Goal: Task Accomplishment & Management: Complete application form

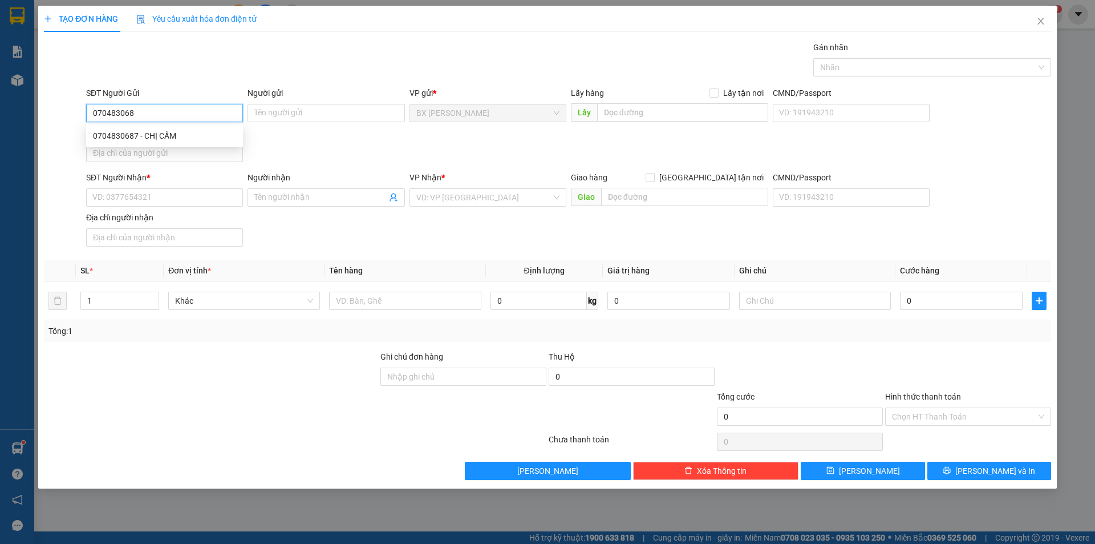
type input "0704830687"
click at [153, 136] on div "0704830687 - CHỊ CẦM" at bounding box center [164, 136] width 143 height 13
type input "CHỊ CẦM"
type input "0704830687"
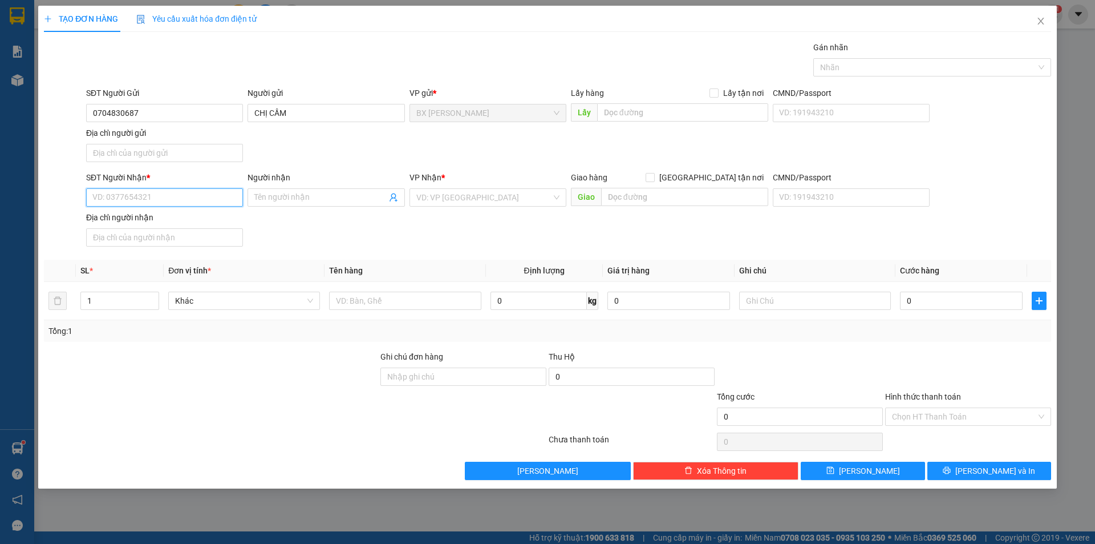
click at [169, 191] on input "SĐT Người Nhận *" at bounding box center [164, 197] width 157 height 18
type input "0372988583"
click at [168, 225] on div "0372988583 - CHỊ NHƯ" at bounding box center [164, 220] width 143 height 13
type input "CHỊ NHƯ"
type input "0372988583"
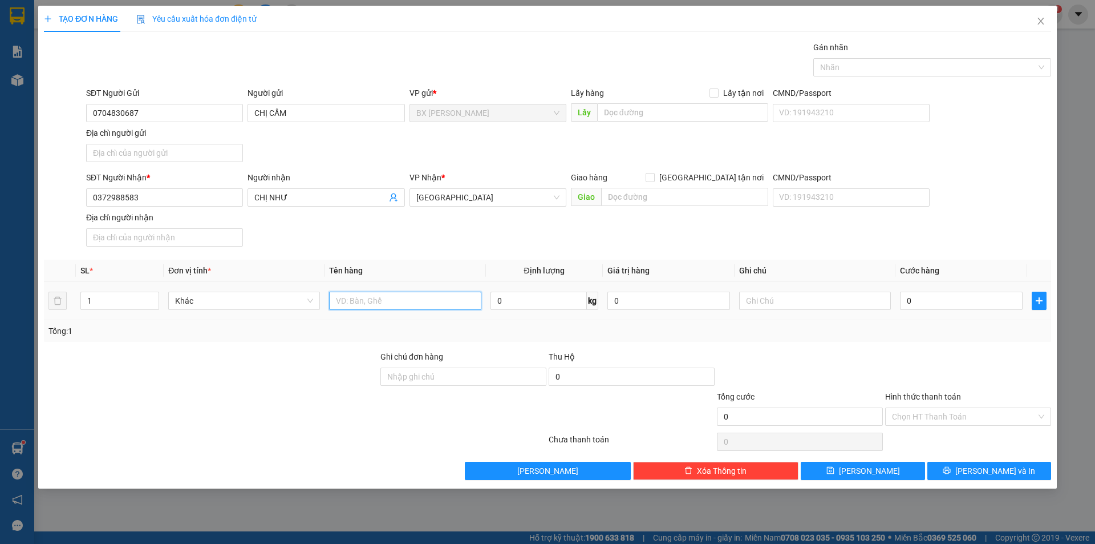
click at [453, 305] on input "text" at bounding box center [405, 301] width 152 height 18
type input "THÙNG"
click at [721, 110] on input "text" at bounding box center [682, 112] width 171 height 18
drag, startPoint x: 692, startPoint y: 103, endPoint x: 447, endPoint y: 133, distance: 247.1
click at [447, 133] on div "SĐT Người Gửi 0704830687 Người gửi CHỊ CẦM VP gửi * BX [PERSON_NAME] Lấy hàng L…" at bounding box center [569, 127] width 970 height 80
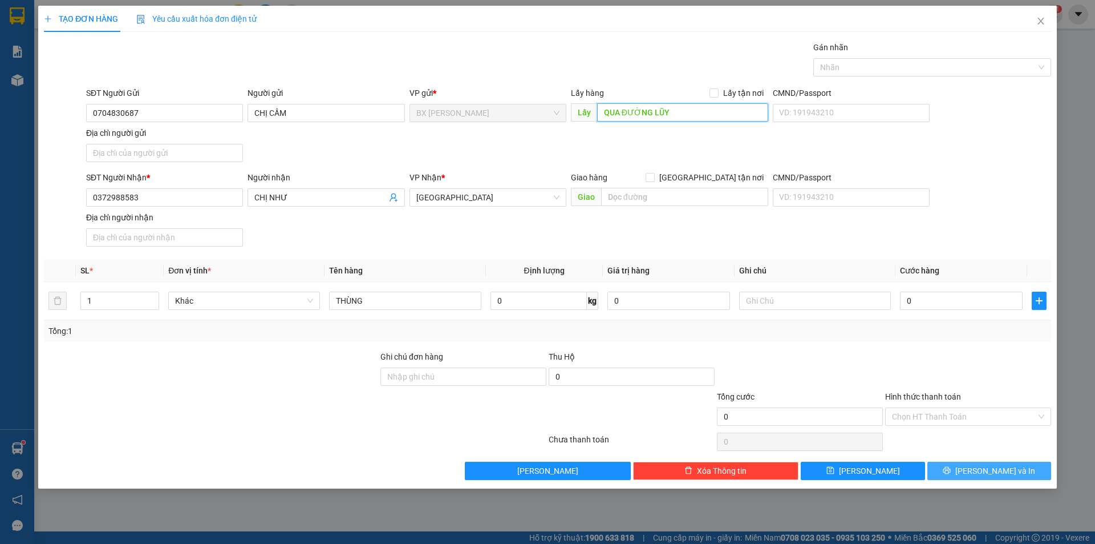
type input "QUA ĐƯỜNG LŨY"
click at [951, 470] on icon "printer" at bounding box center [947, 470] width 8 height 8
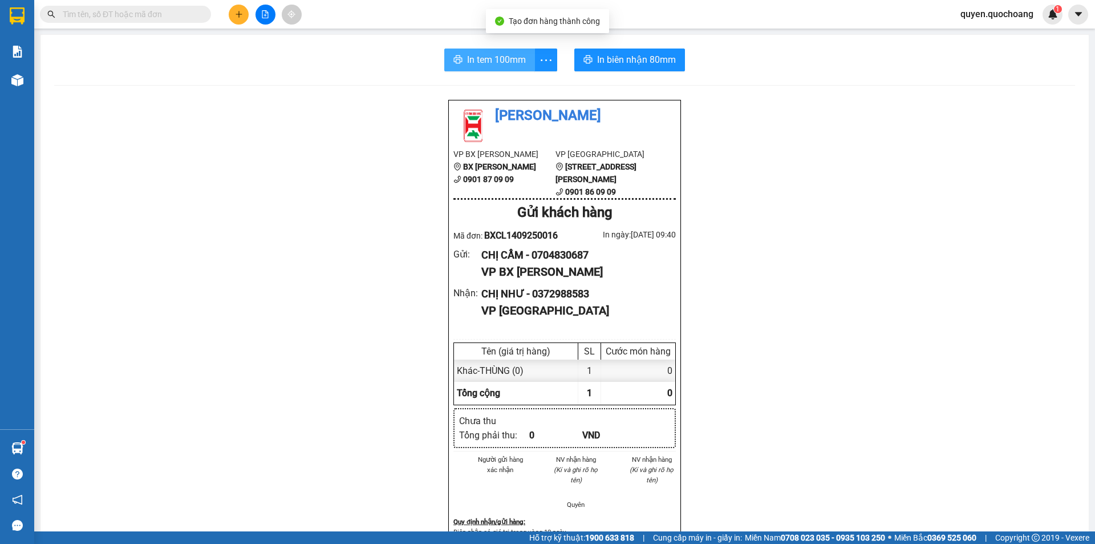
drag, startPoint x: 456, startPoint y: 70, endPoint x: 465, endPoint y: 63, distance: 11.8
click at [457, 69] on button "In tem 100mm" at bounding box center [489, 59] width 91 height 23
click at [467, 63] on span "In tem 100mm" at bounding box center [496, 59] width 59 height 14
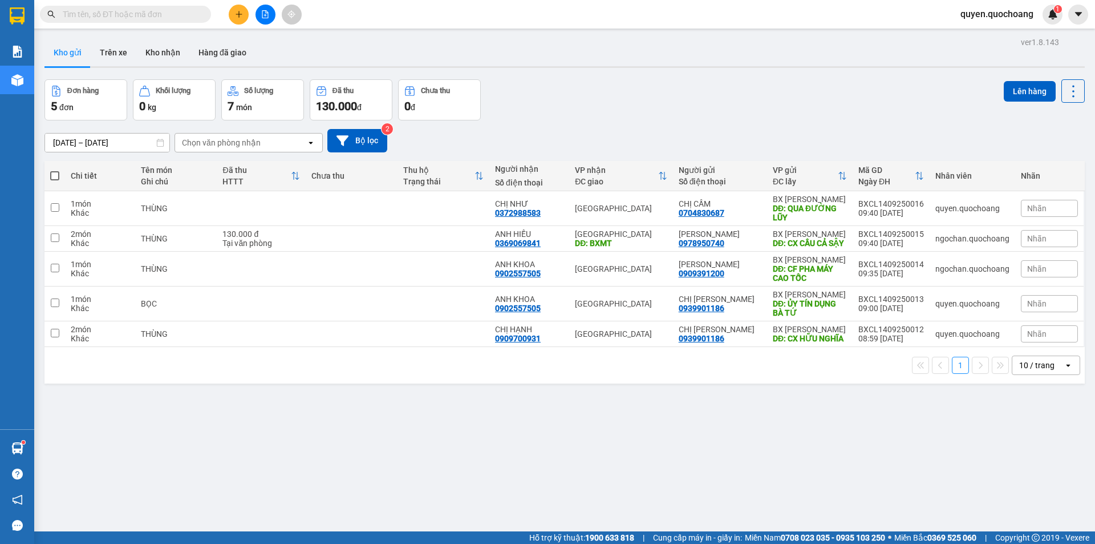
click at [232, 9] on button at bounding box center [239, 15] width 20 height 20
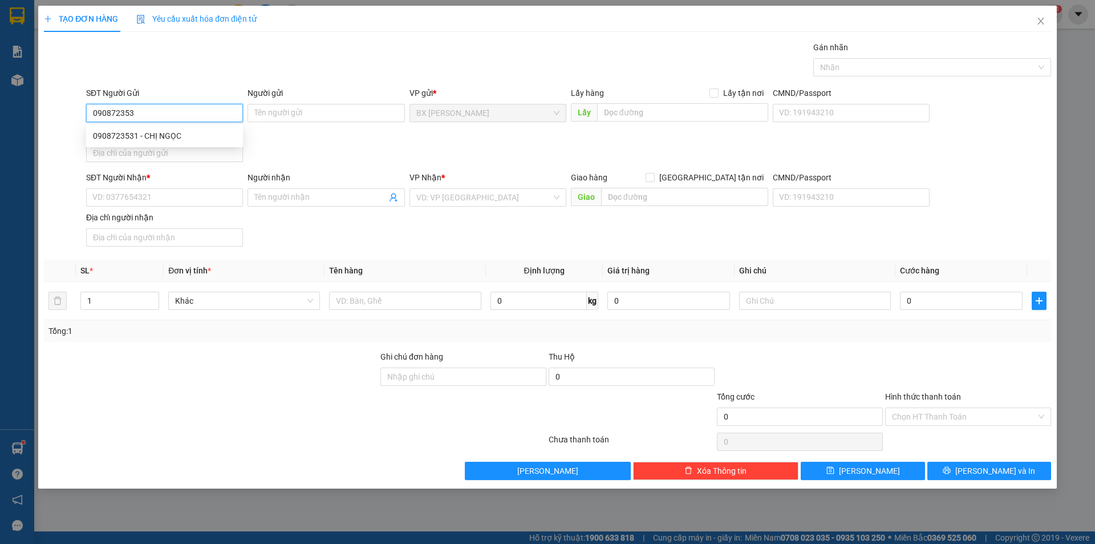
type input "0908723531"
click at [233, 136] on div "0908723531 - CHỊ NGỌC" at bounding box center [164, 136] width 143 height 13
type input "CHỊ NGỌC"
type input "0908723531"
click at [172, 192] on div "SĐT Người Nhận * VD: 0377654321" at bounding box center [164, 191] width 157 height 40
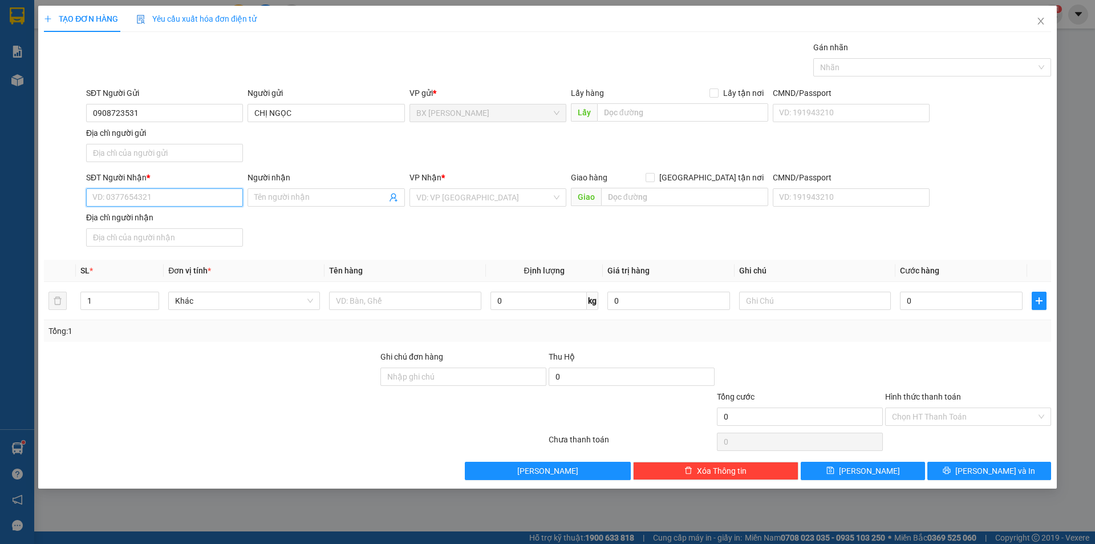
click at [170, 192] on input "SĐT Người Nhận *" at bounding box center [164, 197] width 157 height 18
type input "0932543268"
click at [194, 216] on div "0932543268 - ANH NHỰT" at bounding box center [164, 220] width 143 height 13
type input "ANH NHỰT"
type input "0932543268"
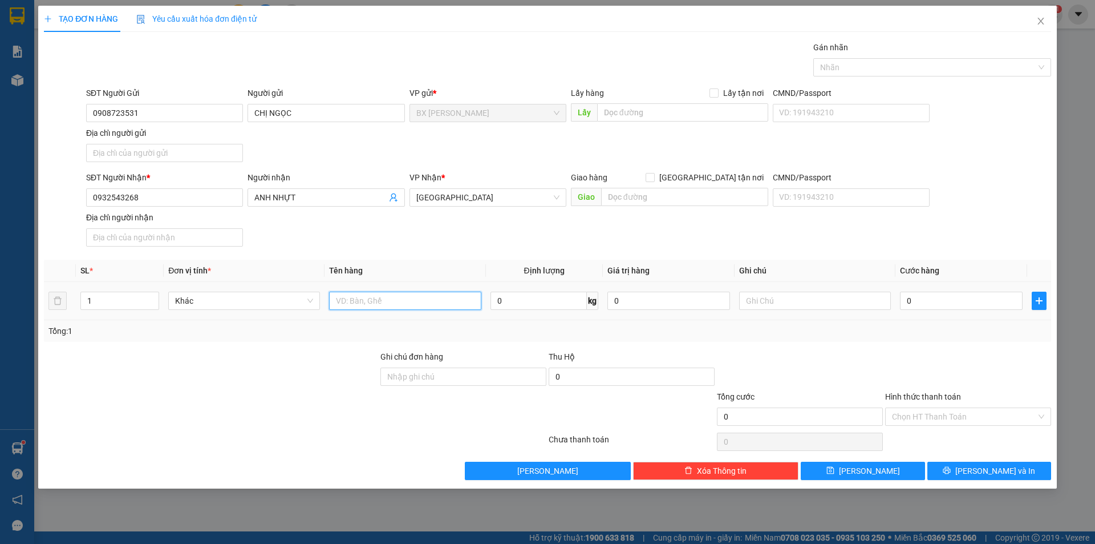
click at [426, 301] on input "text" at bounding box center [405, 301] width 152 height 18
type input "HỒ SƠ"
click at [666, 115] on input "text" at bounding box center [682, 112] width 171 height 18
type input "CX PHÁT KHƯƠNG MỸ HỘI"
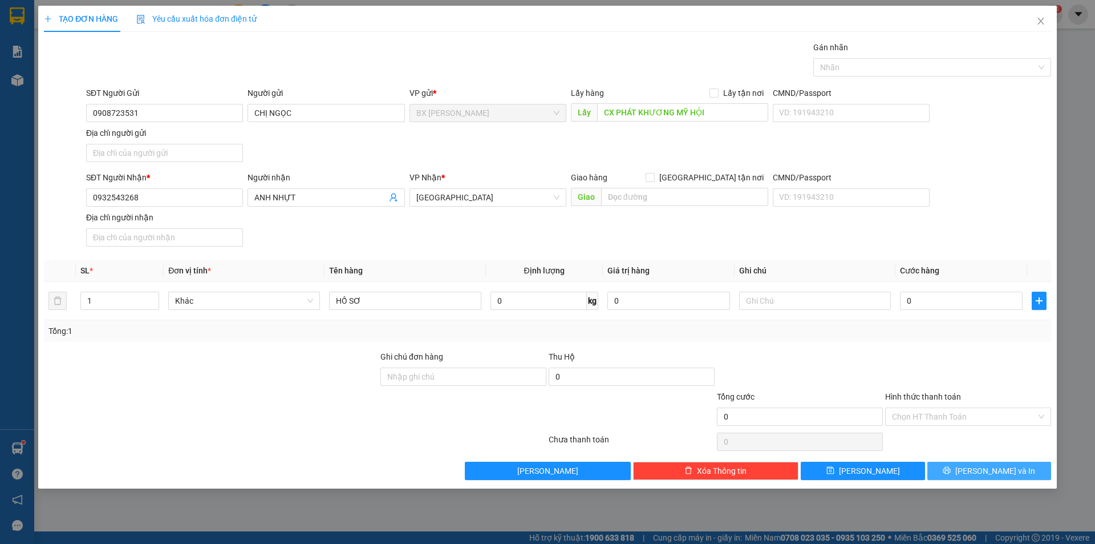
click at [976, 481] on div "TẠO ĐƠN HÀNG Yêu cầu xuất hóa đơn điện tử Transit Pickup Surcharge Ids Transit …" at bounding box center [547, 247] width 1019 height 483
click at [997, 471] on span "[PERSON_NAME] và In" at bounding box center [996, 470] width 80 height 13
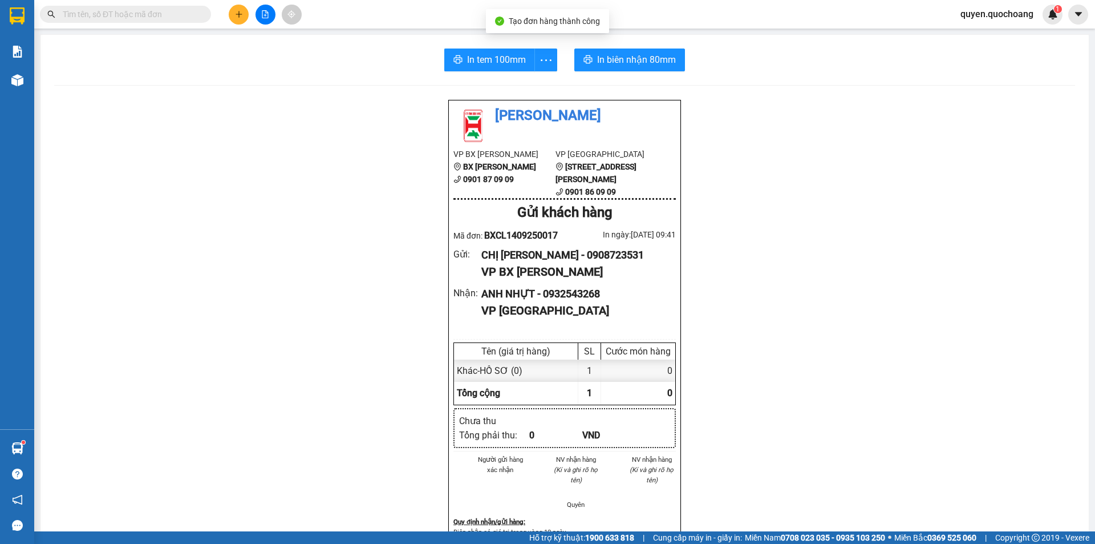
click at [488, 45] on div "In tem 100mm In biên nhận 80mm Quốc Hoàng VP BX Cao Lãnh BX Cao Lãnh 0901 87 09…" at bounding box center [565, 499] width 1049 height 928
click at [488, 60] on span "In tem 100mm" at bounding box center [496, 59] width 59 height 14
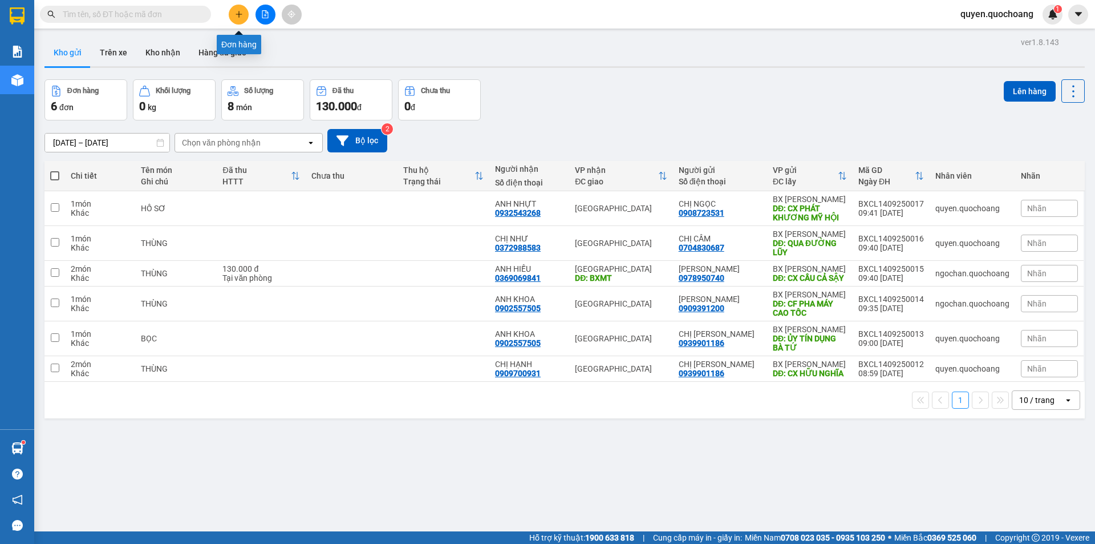
click at [242, 11] on icon "plus" at bounding box center [239, 14] width 8 height 8
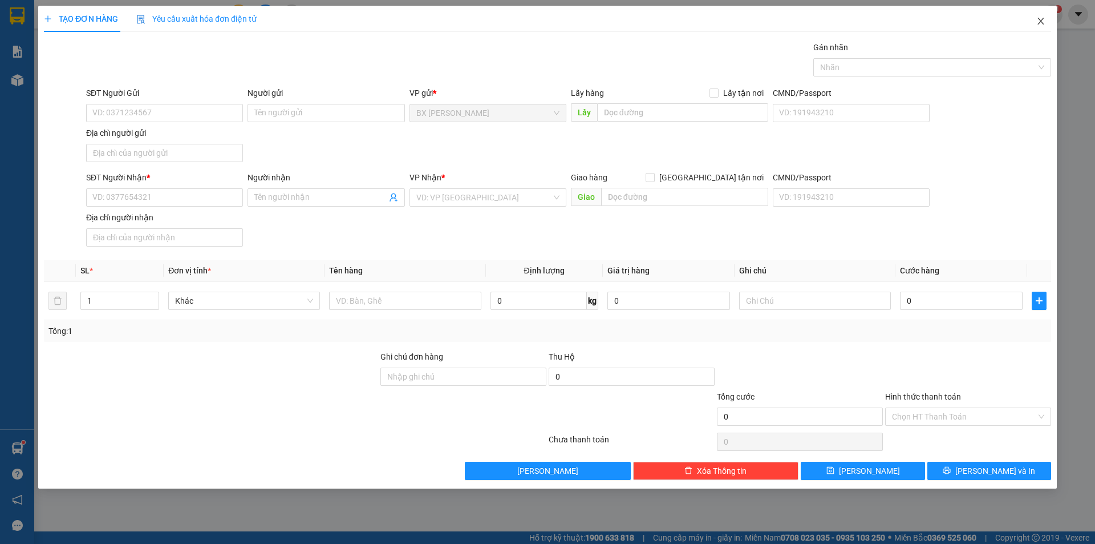
click at [1039, 22] on icon "close" at bounding box center [1041, 21] width 9 height 9
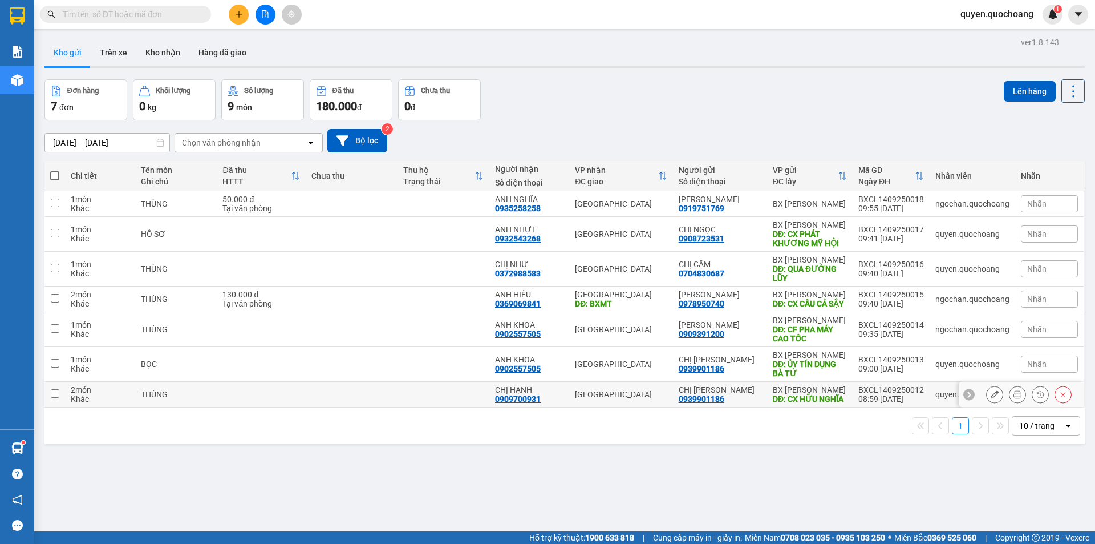
click at [860, 394] on div "BXCL1409250012" at bounding box center [892, 389] width 66 height 9
checkbox input "true"
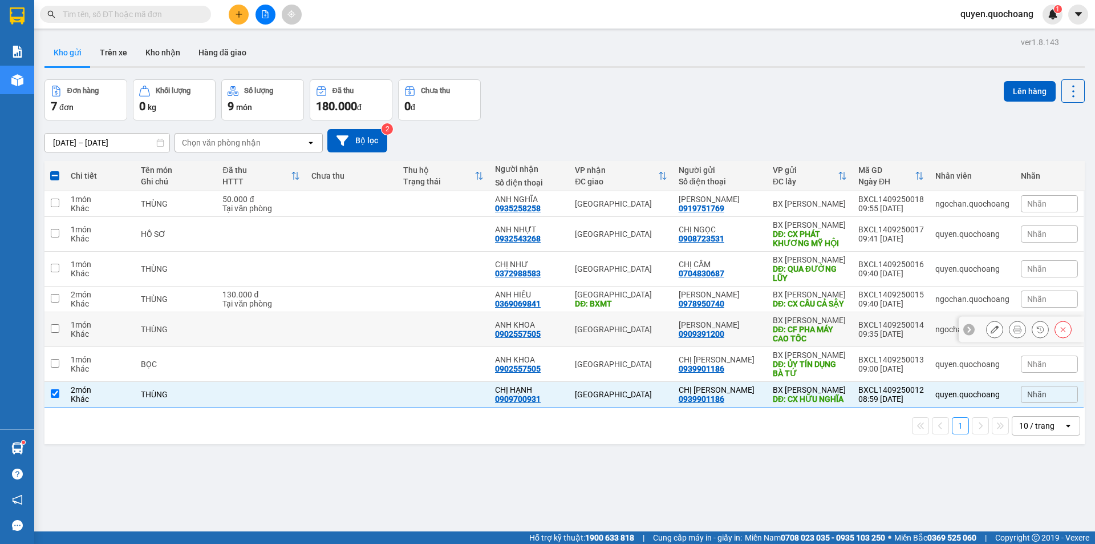
click at [874, 323] on td "BXCL1409250014 09:35 [DATE]" at bounding box center [891, 329] width 77 height 35
checkbox input "true"
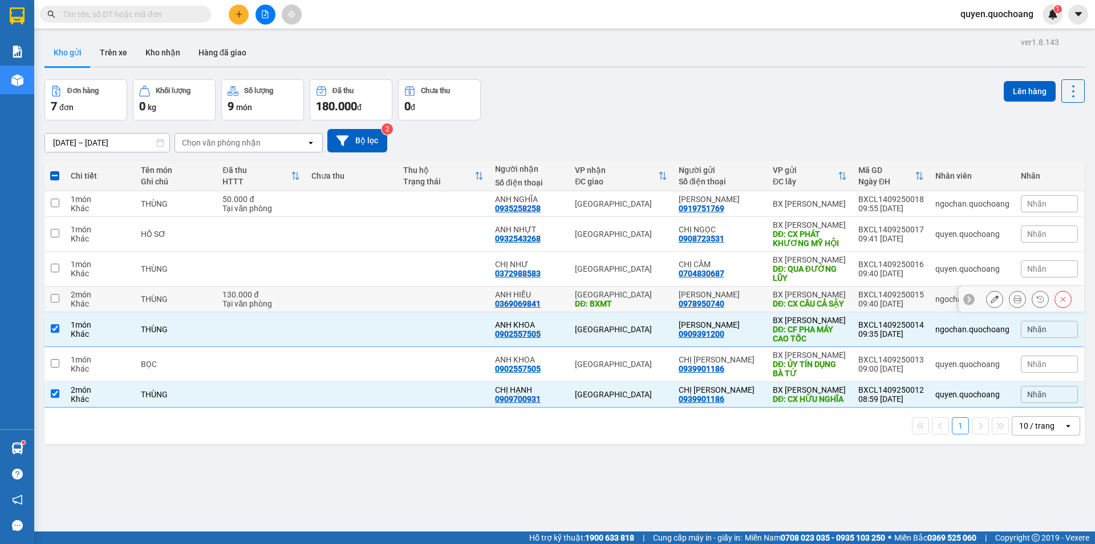
click at [875, 298] on div "BXCL1409250015" at bounding box center [892, 294] width 66 height 9
checkbox input "true"
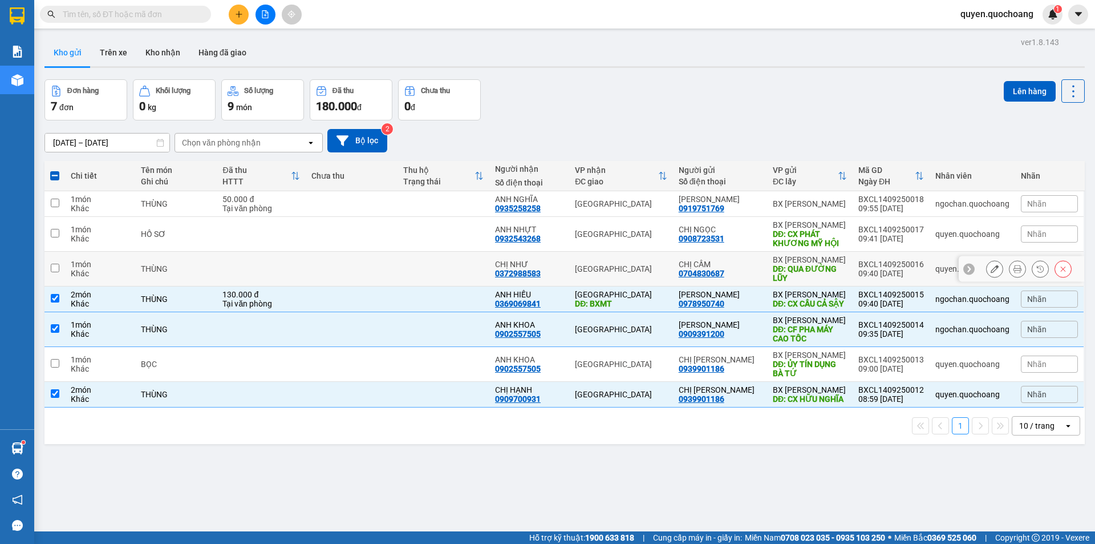
click at [888, 263] on div "BXCL1409250016" at bounding box center [892, 264] width 66 height 9
checkbox input "true"
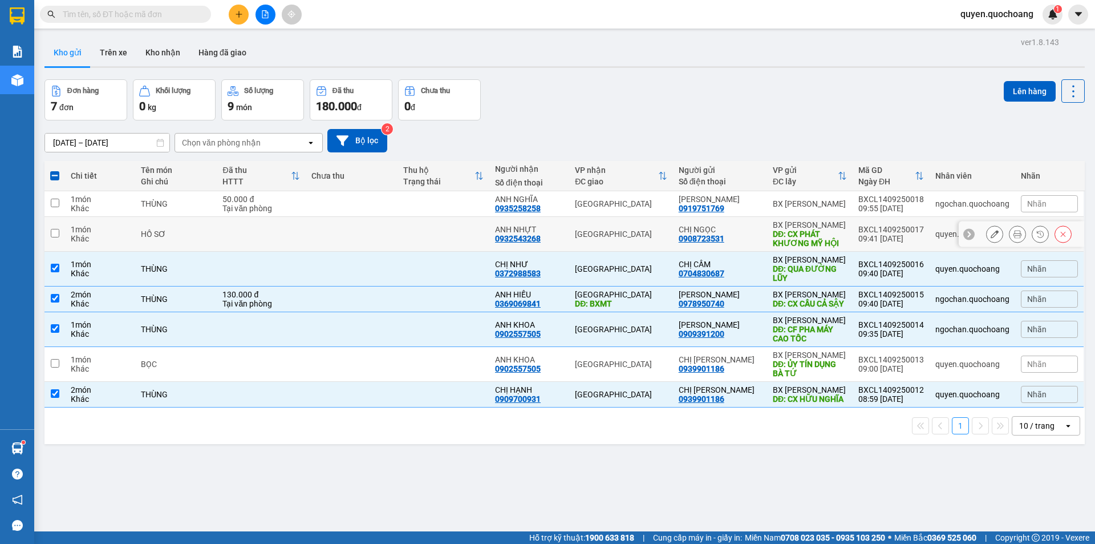
click at [898, 236] on div "09:41 [DATE]" at bounding box center [892, 238] width 66 height 9
checkbox input "true"
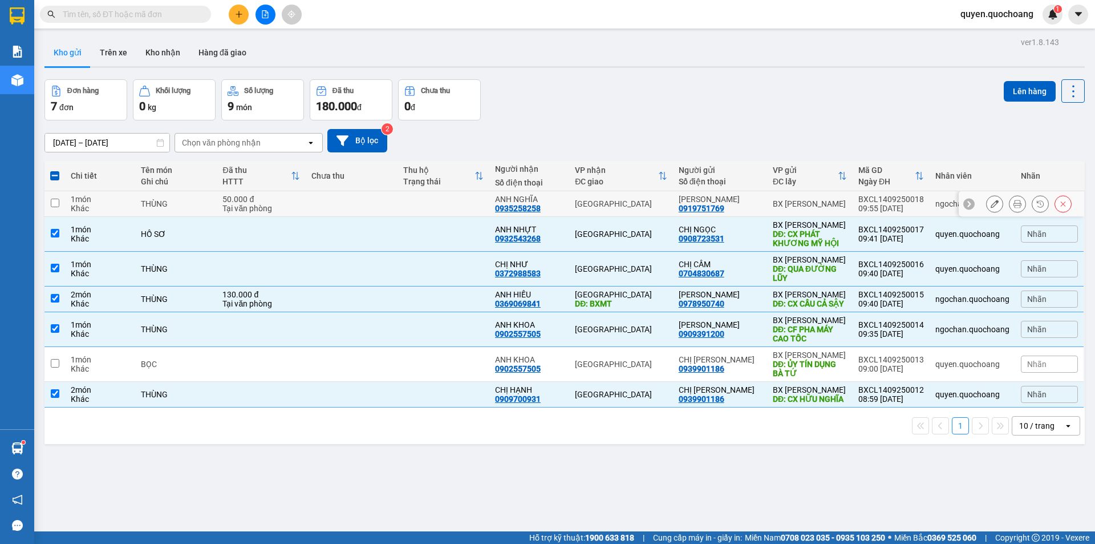
click at [907, 203] on div "BXCL1409250018" at bounding box center [892, 199] width 66 height 9
checkbox input "true"
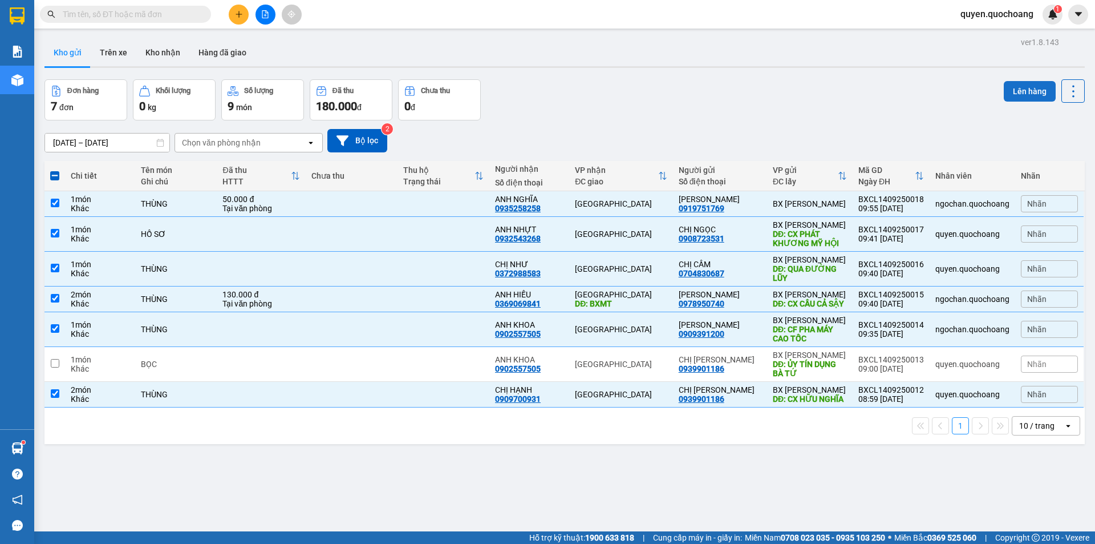
click at [1004, 100] on button "Lên hàng" at bounding box center [1030, 91] width 52 height 21
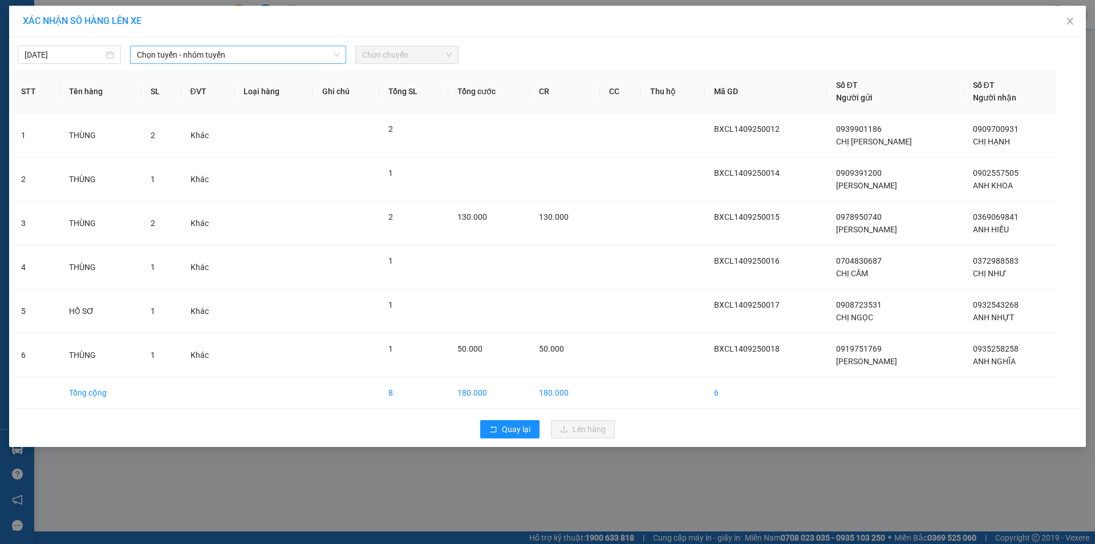
click at [209, 59] on span "Chọn tuyến - nhóm tuyến" at bounding box center [238, 54] width 203 height 17
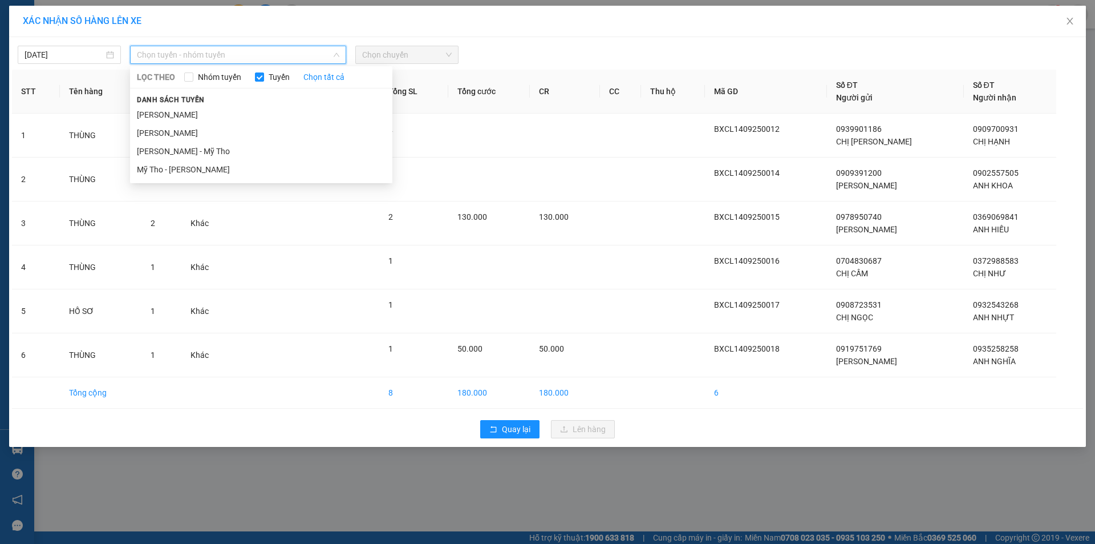
click at [216, 109] on li "[PERSON_NAME]" at bounding box center [261, 115] width 262 height 18
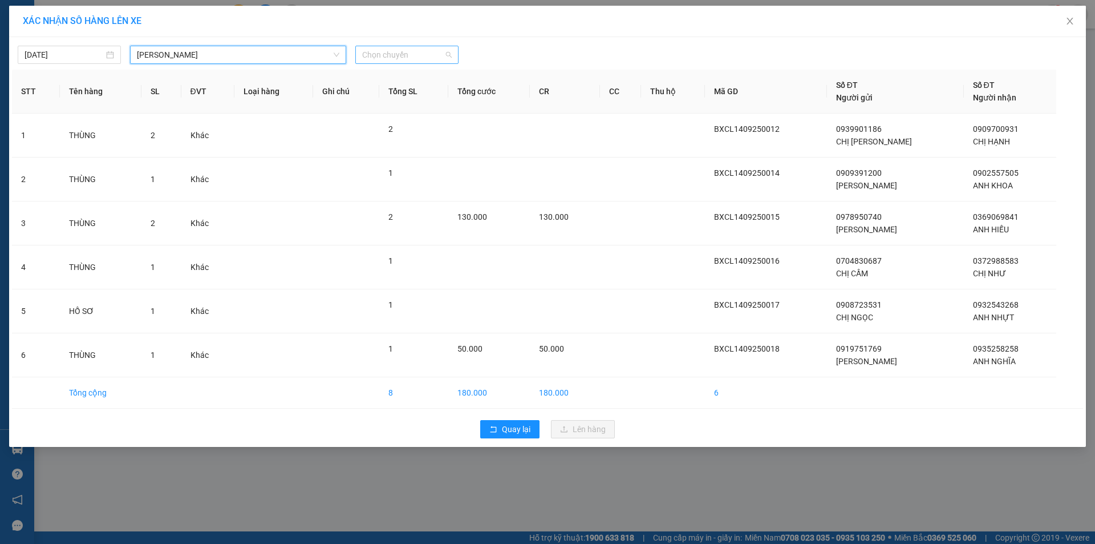
click at [378, 53] on span "Chọn chuyến" at bounding box center [407, 54] width 90 height 17
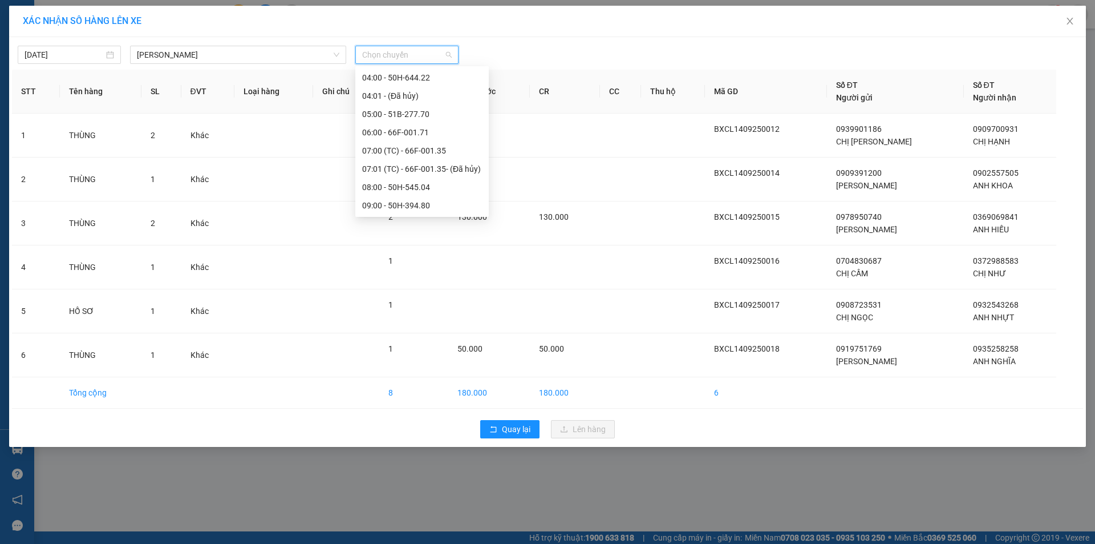
scroll to position [228, 0]
click at [423, 156] on div "10:01 (TC) - 50H-299.15" at bounding box center [422, 159] width 120 height 13
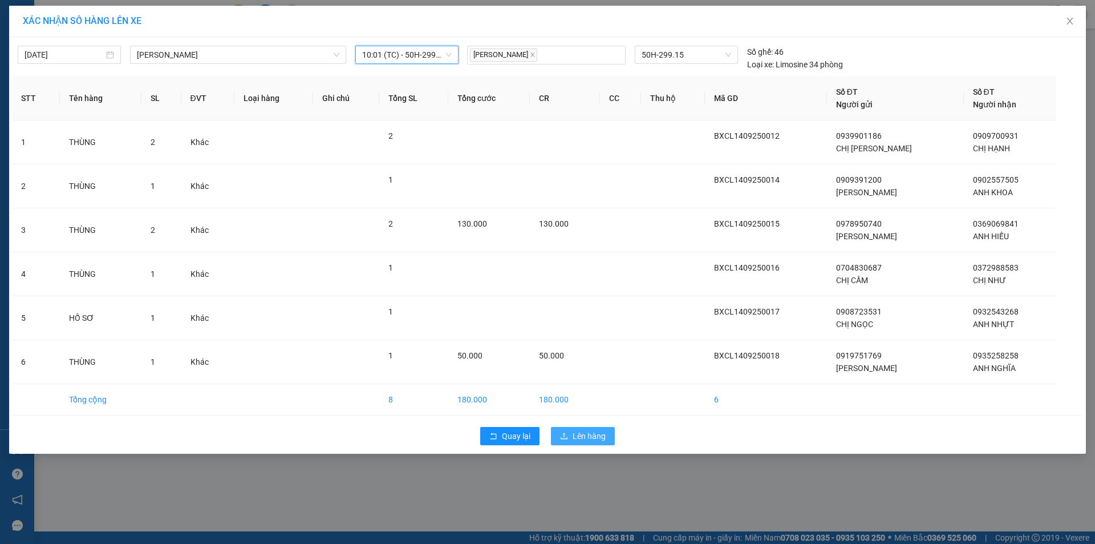
click at [593, 436] on span "Lên hàng" at bounding box center [589, 436] width 33 height 13
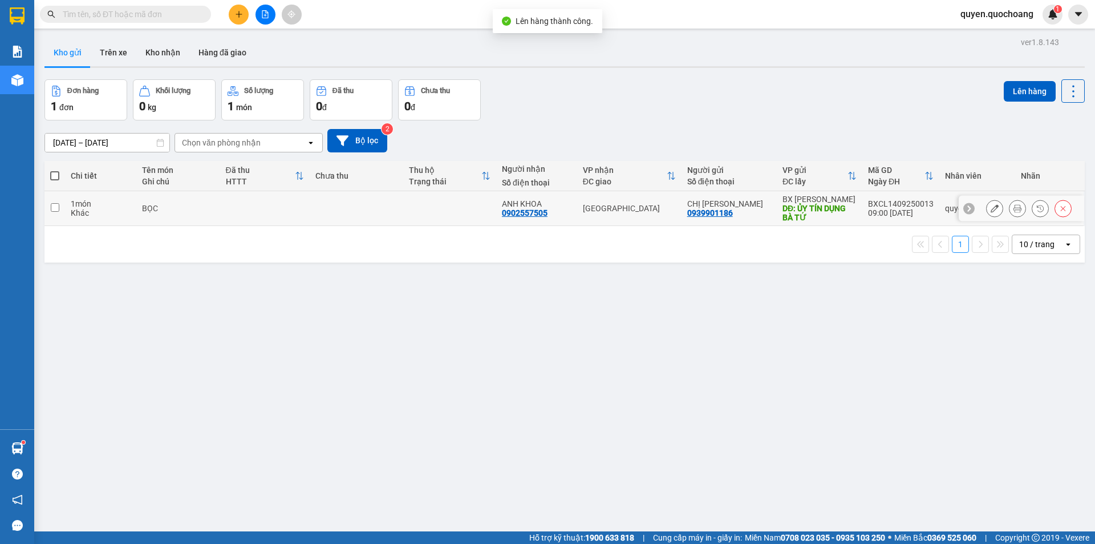
click at [881, 210] on div "09:00 [DATE]" at bounding box center [901, 212] width 66 height 9
checkbox input "true"
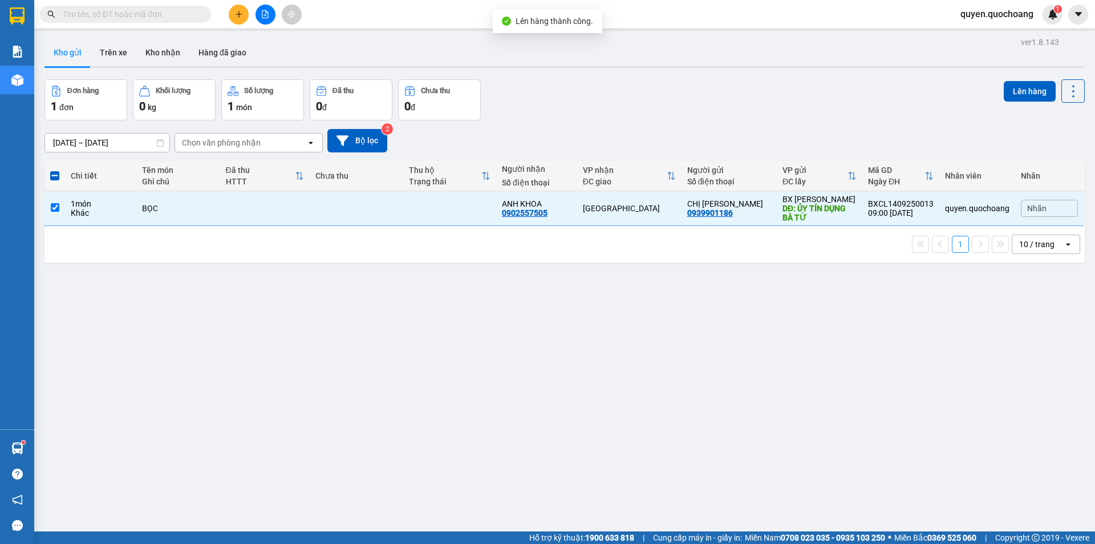
click at [233, 6] on button at bounding box center [239, 15] width 20 height 20
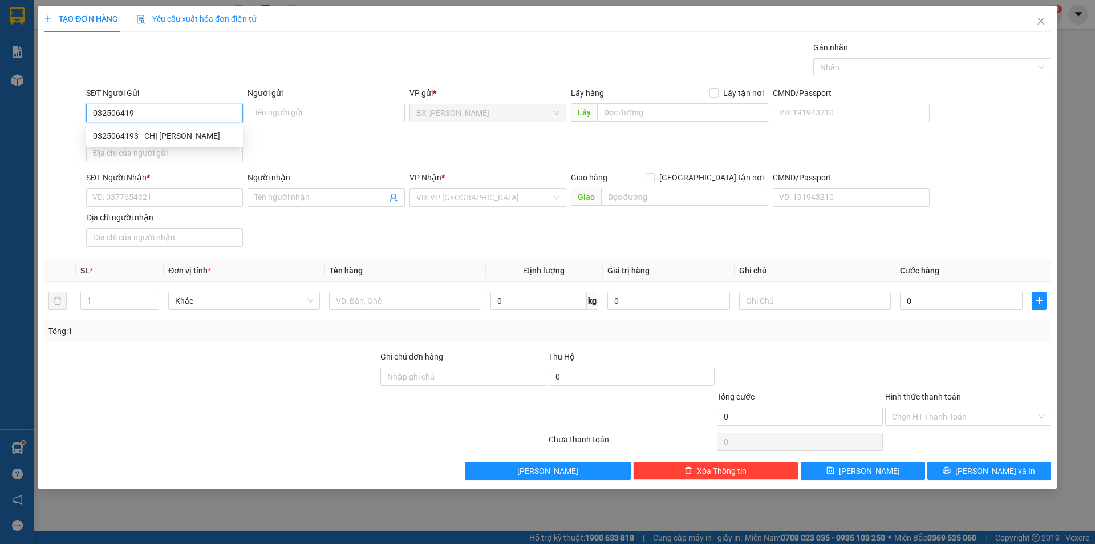
type input "0325064193"
click at [188, 136] on div "0325064193 - CHỊ [PERSON_NAME]" at bounding box center [164, 136] width 143 height 13
type input "CHỊ [PERSON_NAME]"
type input "0325064193"
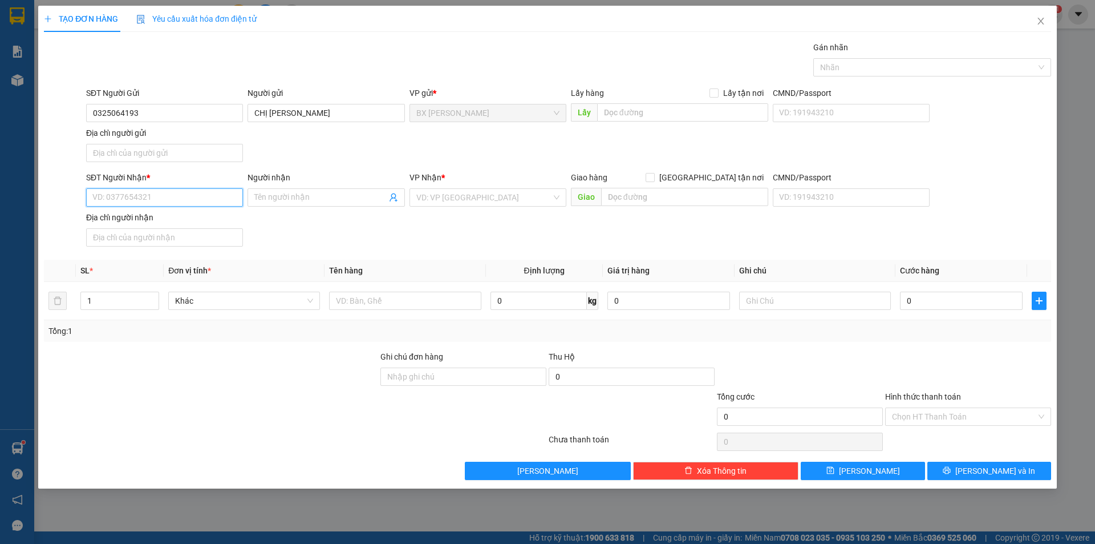
click at [201, 199] on input "SĐT Người Nhận *" at bounding box center [164, 197] width 157 height 18
type input "0777886566"
click at [173, 212] on div "0777886566 - [GEOGRAPHIC_DATA]" at bounding box center [164, 220] width 157 height 18
type input "[PERSON_NAME]"
type input "0777886566"
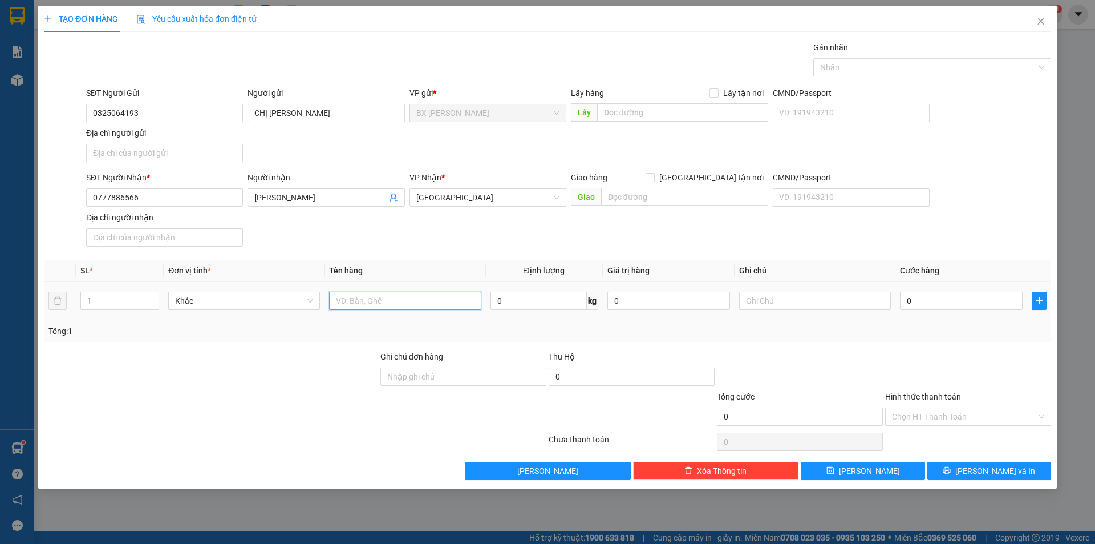
click at [429, 302] on input "text" at bounding box center [405, 301] width 152 height 18
type input "THÙNG"
click at [689, 110] on input "text" at bounding box center [682, 112] width 171 height 18
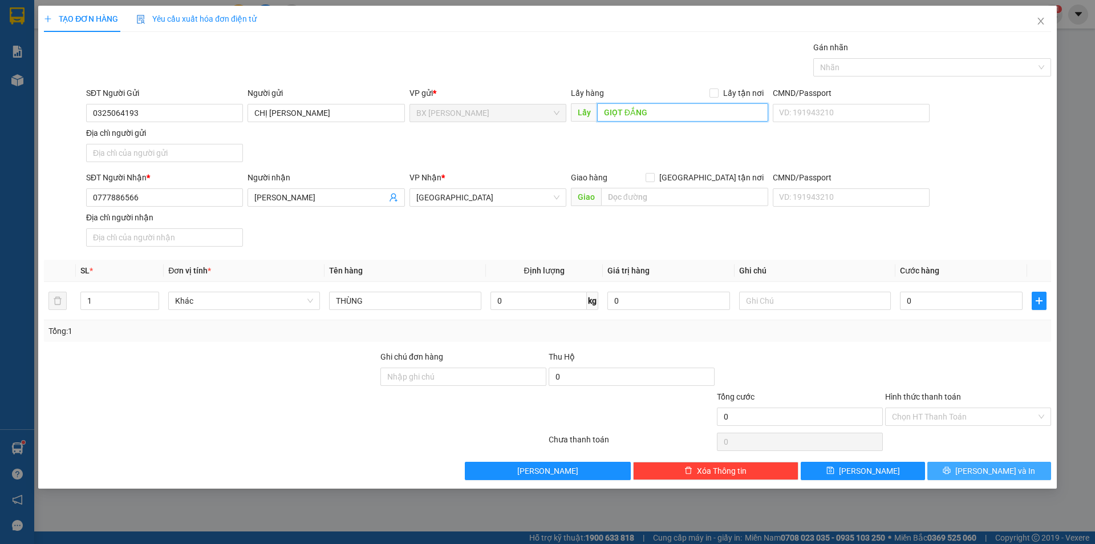
type input "GIỌT ĐẮNG"
click at [1001, 468] on span "[PERSON_NAME] và In" at bounding box center [996, 470] width 80 height 13
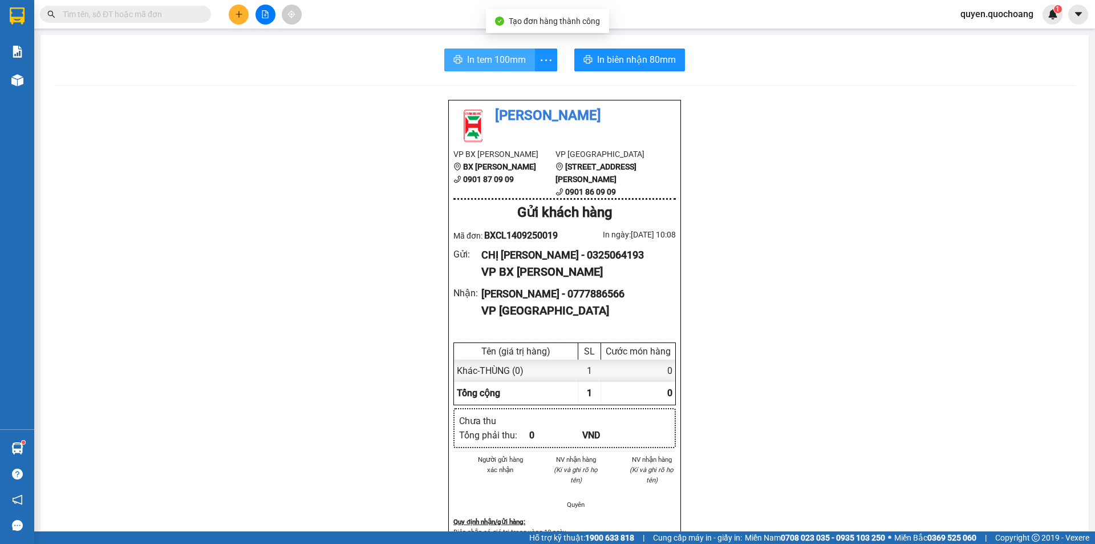
click at [509, 64] on span "In tem 100mm" at bounding box center [496, 59] width 59 height 14
